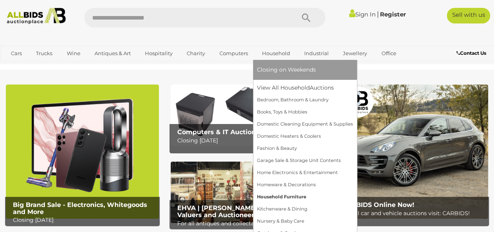
click at [264, 196] on link "Household Furniture" at bounding box center [305, 197] width 96 height 12
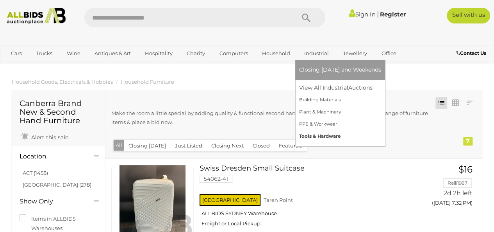
click at [330, 134] on link "Tools & Hardware" at bounding box center [340, 136] width 82 height 12
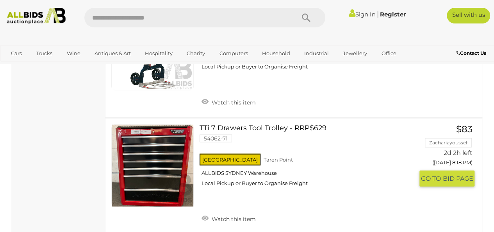
scroll to position [3908, 0]
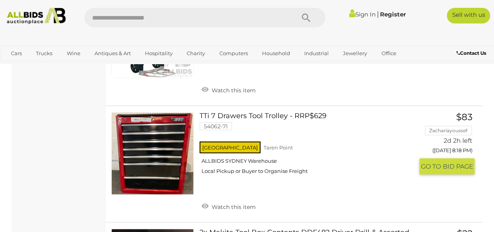
click at [138, 122] on link at bounding box center [152, 153] width 82 height 82
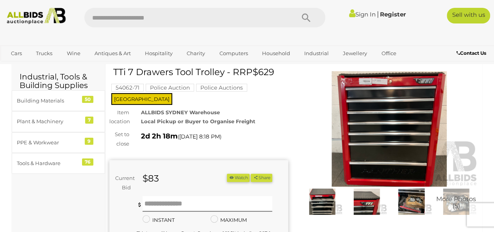
scroll to position [39, 0]
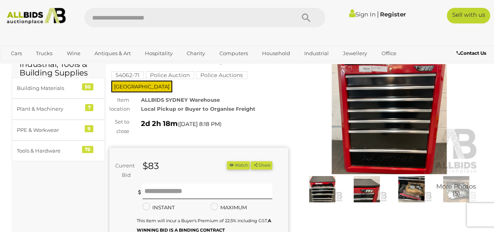
click at [415, 191] on img at bounding box center [411, 189] width 41 height 26
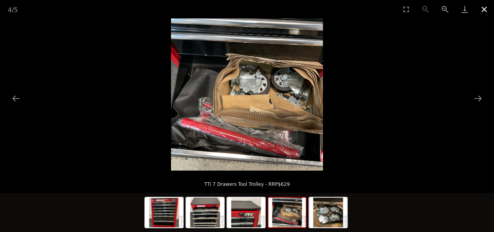
click at [485, 10] on button "Close gallery" at bounding box center [485, 9] width 20 height 18
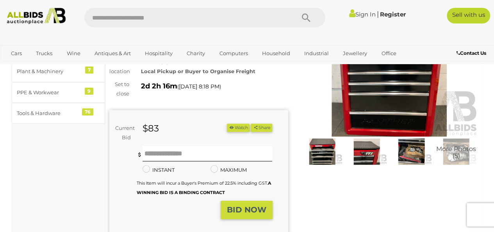
scroll to position [78, 0]
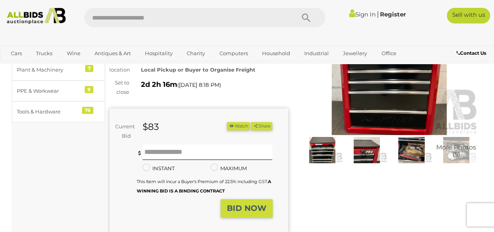
click at [327, 151] on img at bounding box center [322, 150] width 41 height 26
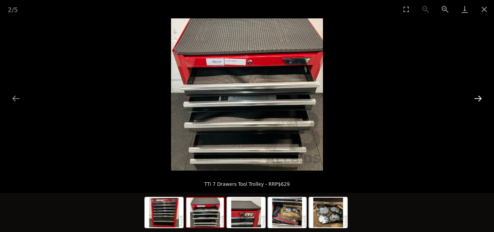
click at [478, 98] on button "Next slide" at bounding box center [478, 98] width 16 height 15
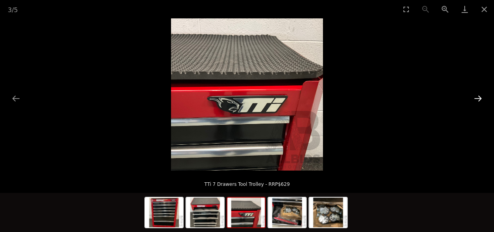
click at [478, 97] on button "Next slide" at bounding box center [478, 98] width 16 height 15
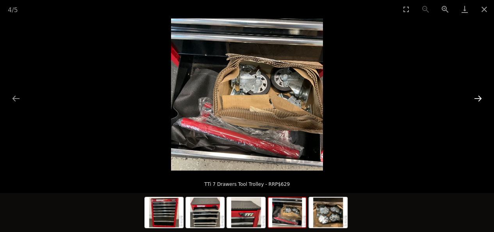
click at [478, 97] on button "Next slide" at bounding box center [478, 98] width 16 height 15
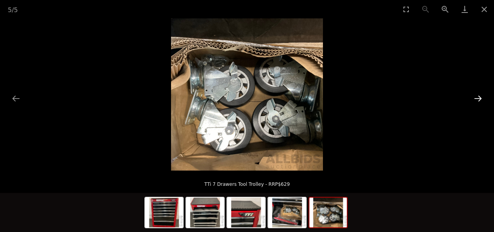
click at [478, 97] on button "Next slide" at bounding box center [478, 98] width 16 height 15
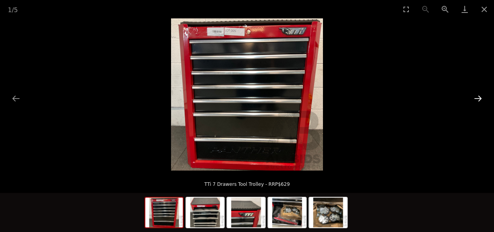
click at [481, 98] on button "Next slide" at bounding box center [478, 98] width 16 height 15
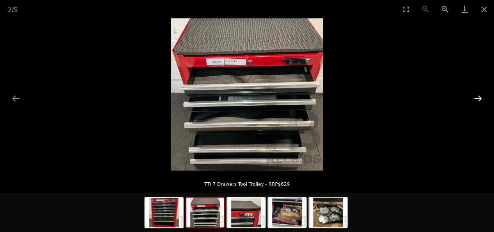
click at [481, 98] on button "Next slide" at bounding box center [478, 98] width 16 height 15
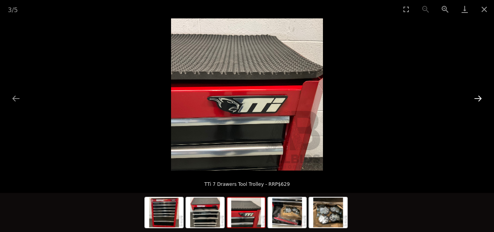
click at [481, 98] on button "Next slide" at bounding box center [478, 98] width 16 height 15
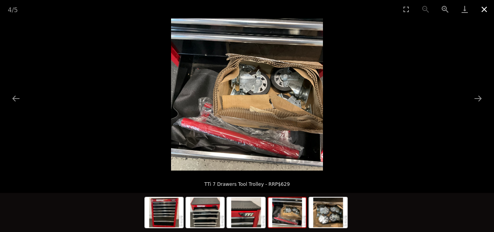
click at [486, 10] on button "Close gallery" at bounding box center [485, 9] width 20 height 18
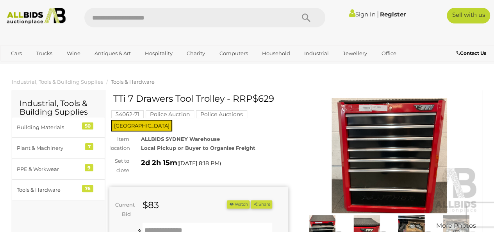
click at [424, 132] on img at bounding box center [389, 155] width 179 height 115
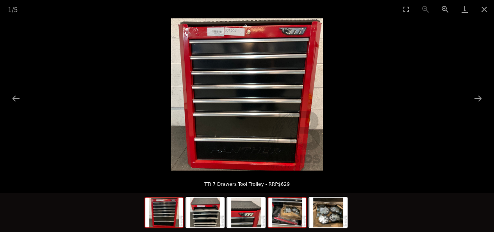
click at [297, 217] on img at bounding box center [287, 212] width 38 height 30
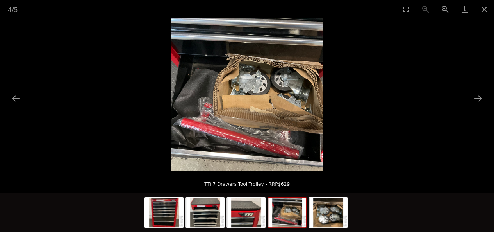
click at [307, 218] on div at bounding box center [247, 213] width 205 height 41
click at [477, 95] on button "Next slide" at bounding box center [478, 98] width 16 height 15
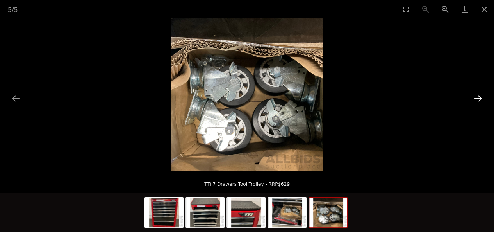
click at [477, 95] on button "Next slide" at bounding box center [478, 98] width 16 height 15
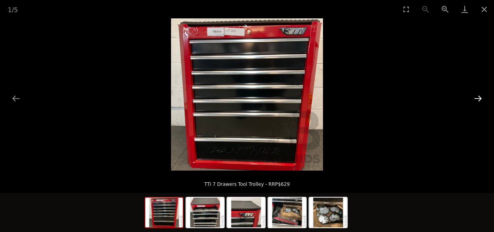
click at [477, 96] on button "Next slide" at bounding box center [478, 98] width 16 height 15
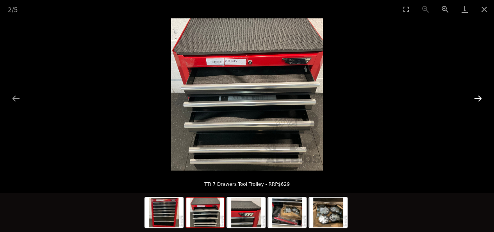
click at [477, 96] on button "Next slide" at bounding box center [478, 98] width 16 height 15
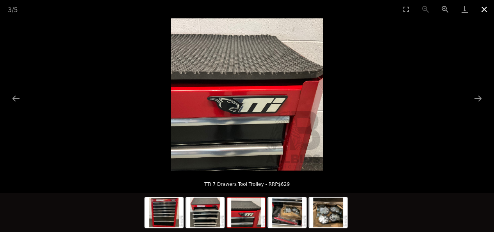
click at [485, 8] on button "Close gallery" at bounding box center [485, 9] width 20 height 18
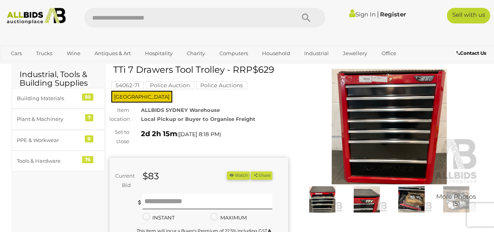
scroll to position [39, 0]
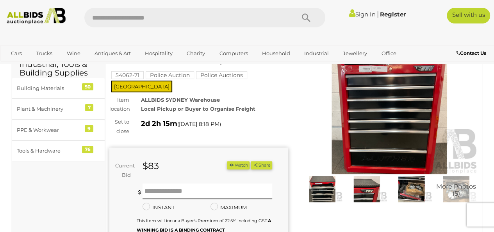
click at [325, 187] on img at bounding box center [322, 189] width 41 height 26
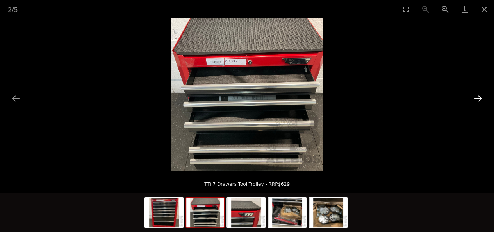
click at [476, 97] on button "Next slide" at bounding box center [478, 98] width 16 height 15
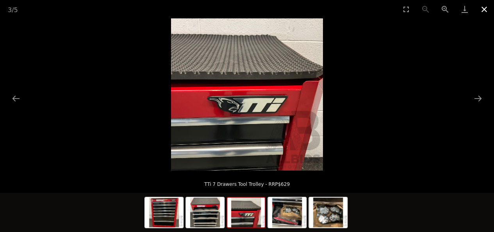
click at [483, 9] on button "Close gallery" at bounding box center [485, 9] width 20 height 18
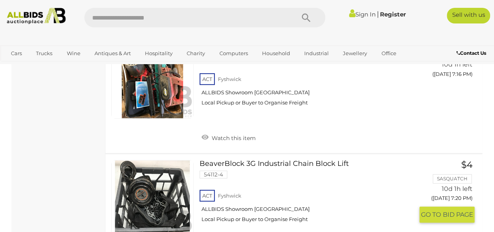
scroll to position [4454, 0]
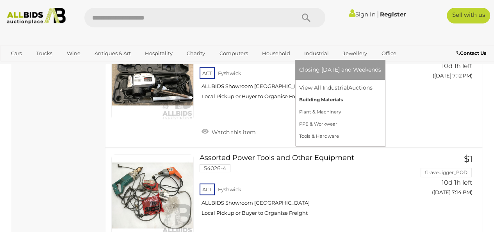
click at [335, 100] on link "Building Materials" at bounding box center [340, 100] width 82 height 12
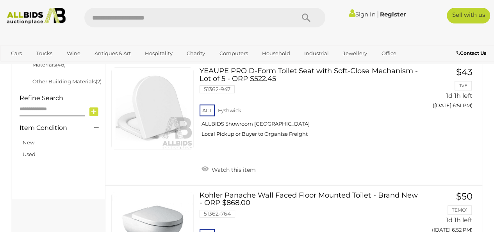
scroll to position [78, 0]
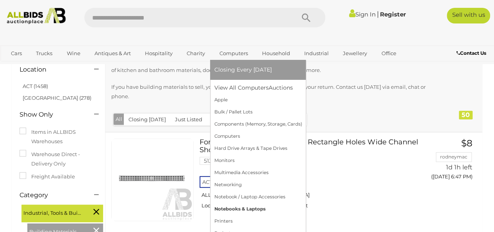
click at [237, 209] on link "Notebooks & Laptops" at bounding box center [258, 209] width 88 height 12
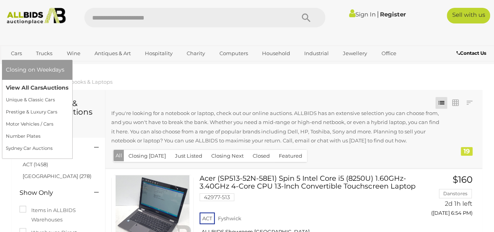
click at [18, 88] on link "View All Cars Auctions" at bounding box center [37, 88] width 63 height 12
